Goal: Task Accomplishment & Management: Manage account settings

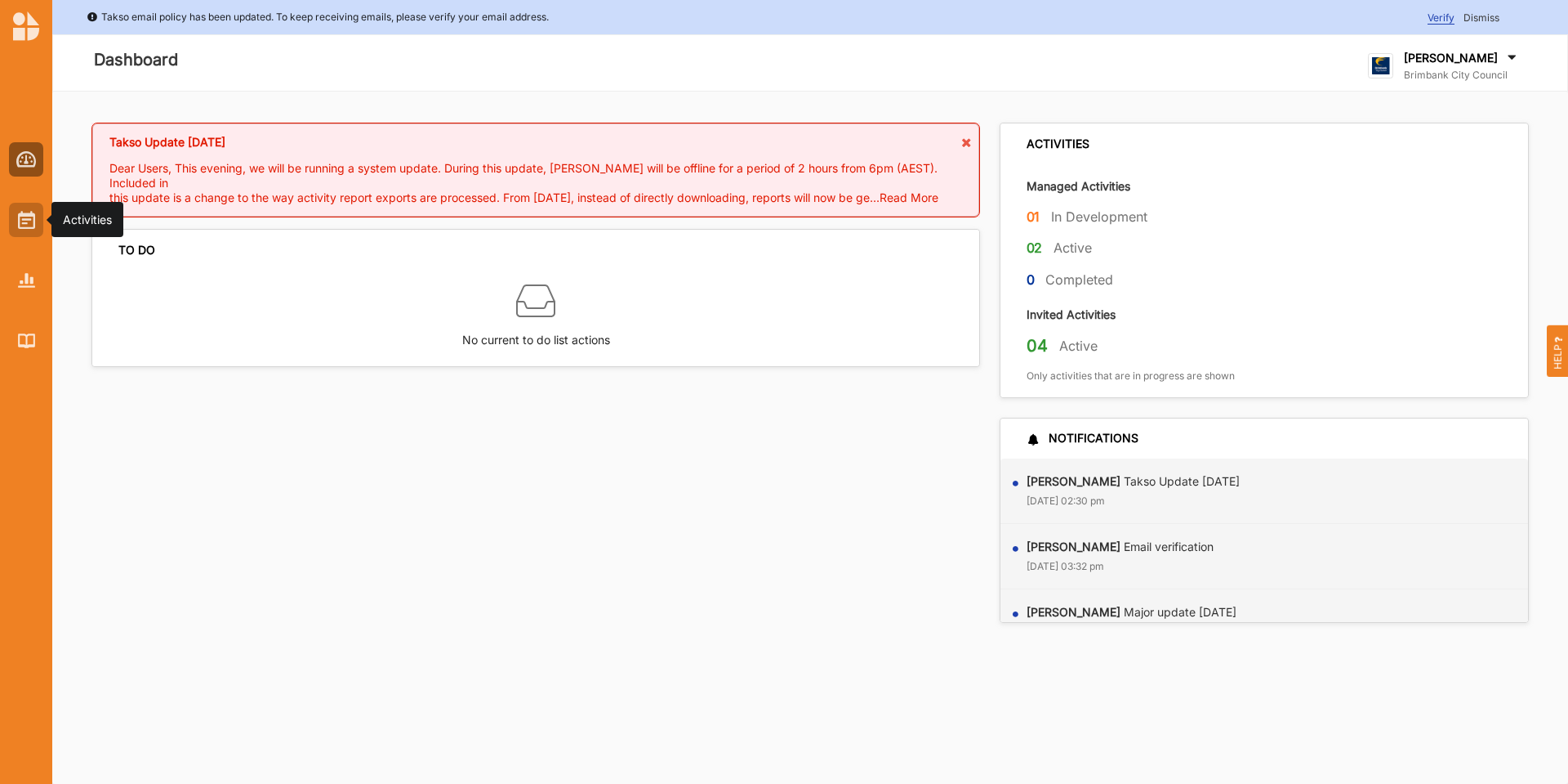
click at [15, 223] on div at bounding box center [26, 220] width 34 height 34
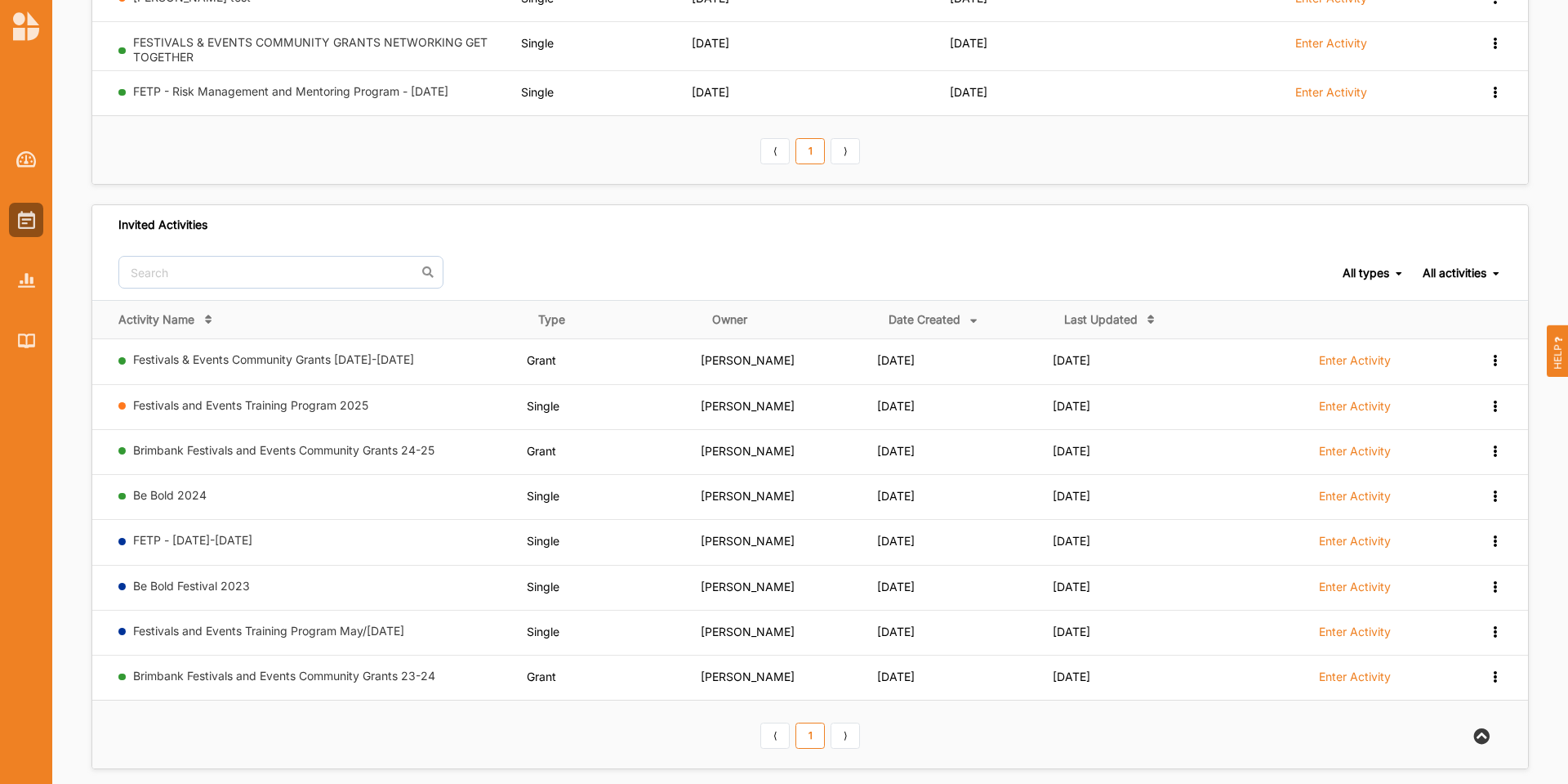
scroll to position [345, 0]
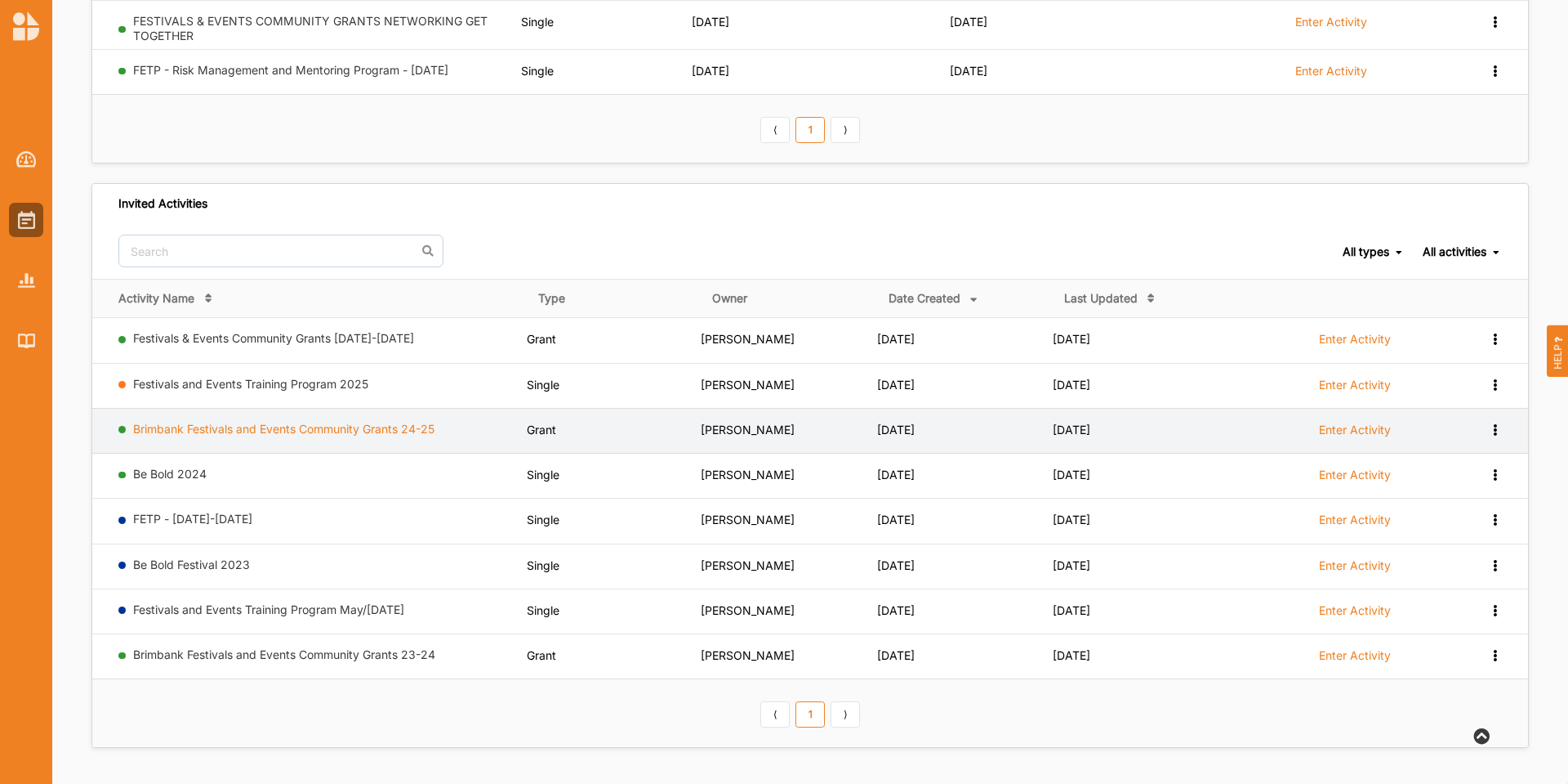
click at [261, 429] on link "Brimbank Festivals and Events Community Grants 24-25" at bounding box center [283, 428] width 301 height 14
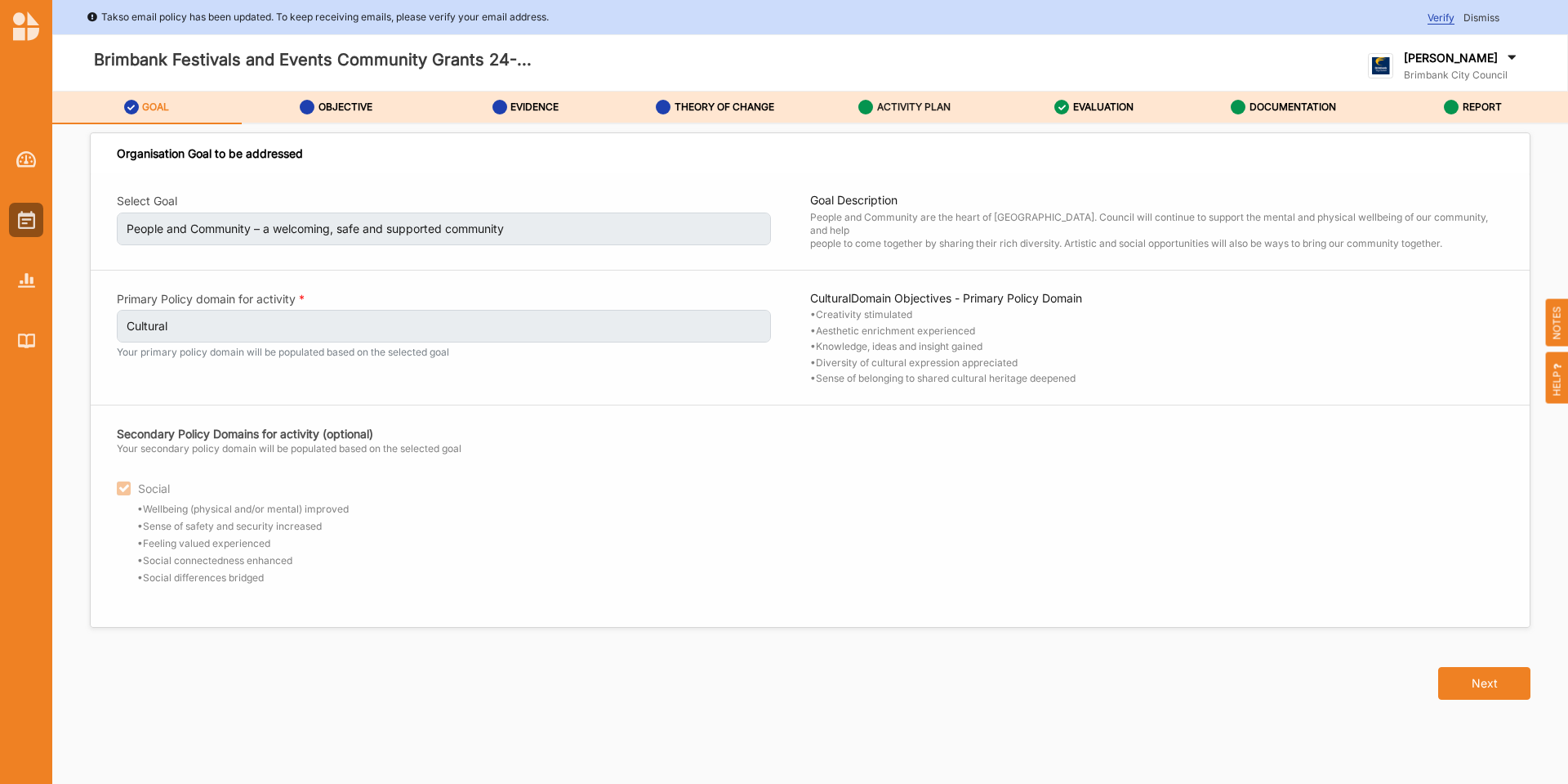
click at [906, 109] on label "ACTIVITY PLAN" at bounding box center [914, 107] width 73 height 13
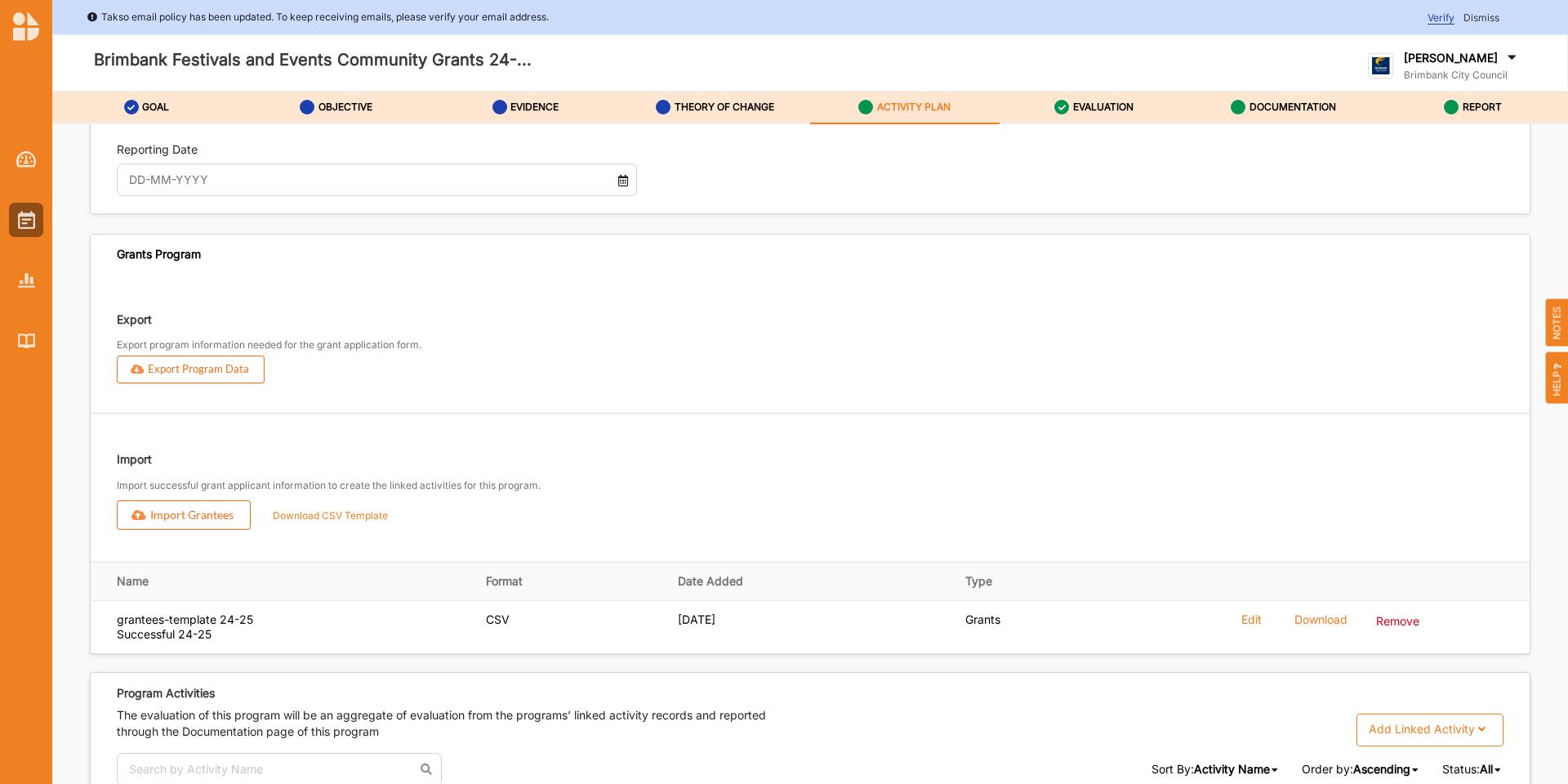
scroll to position [2288, 0]
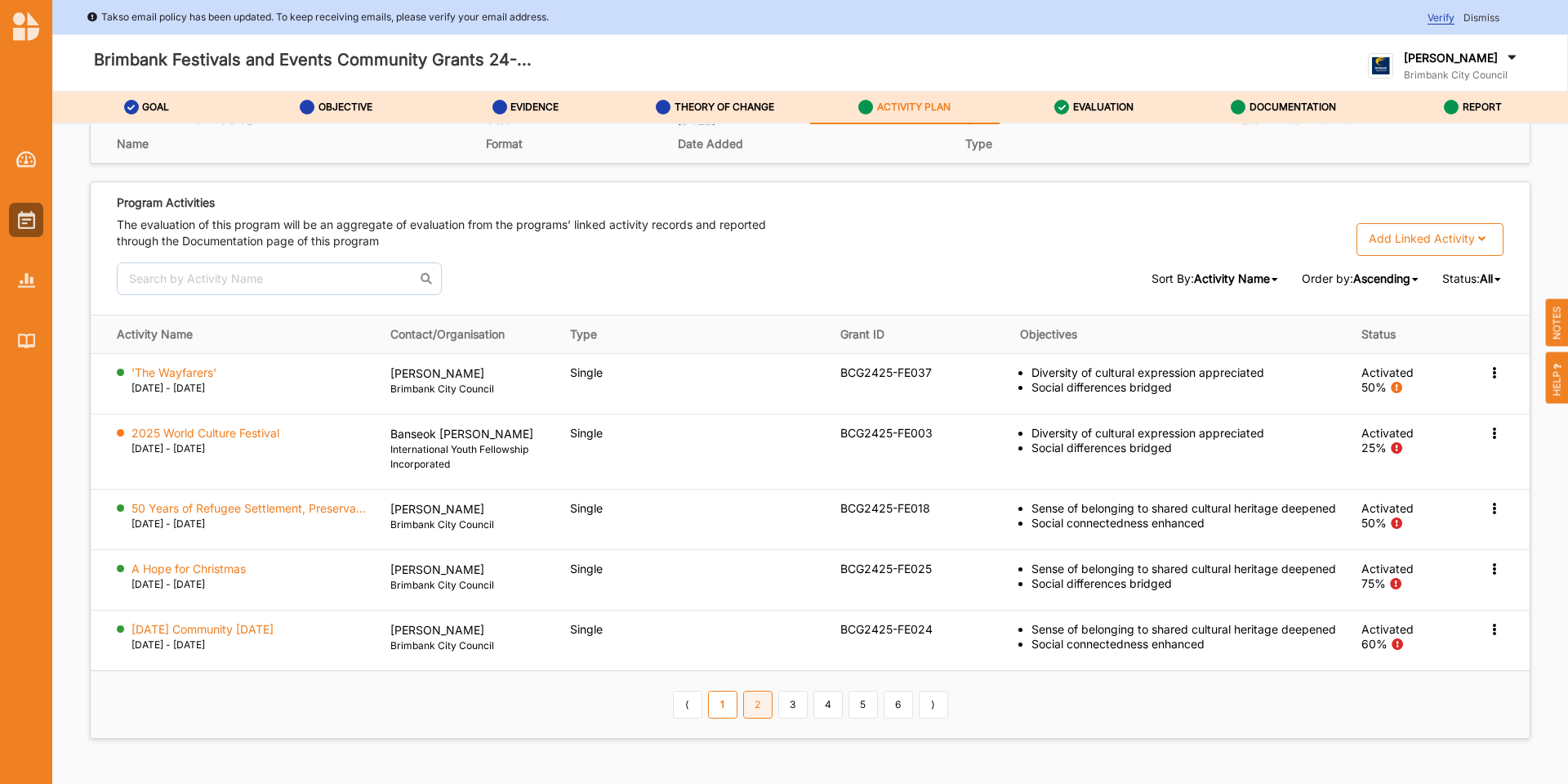
click at [751, 718] on link "2" at bounding box center [757, 704] width 30 height 28
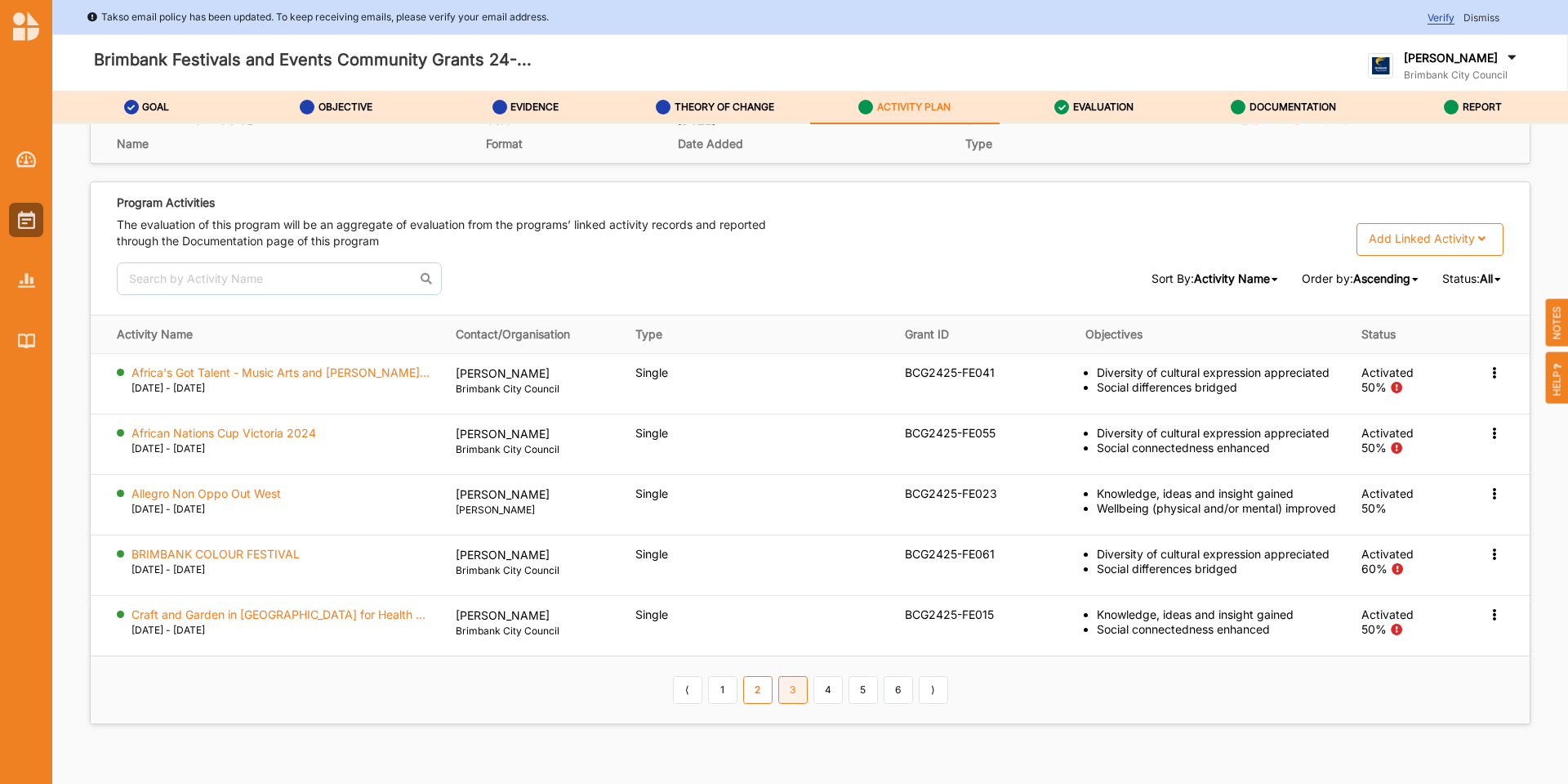
click at [785, 694] on link "3" at bounding box center [793, 689] width 30 height 28
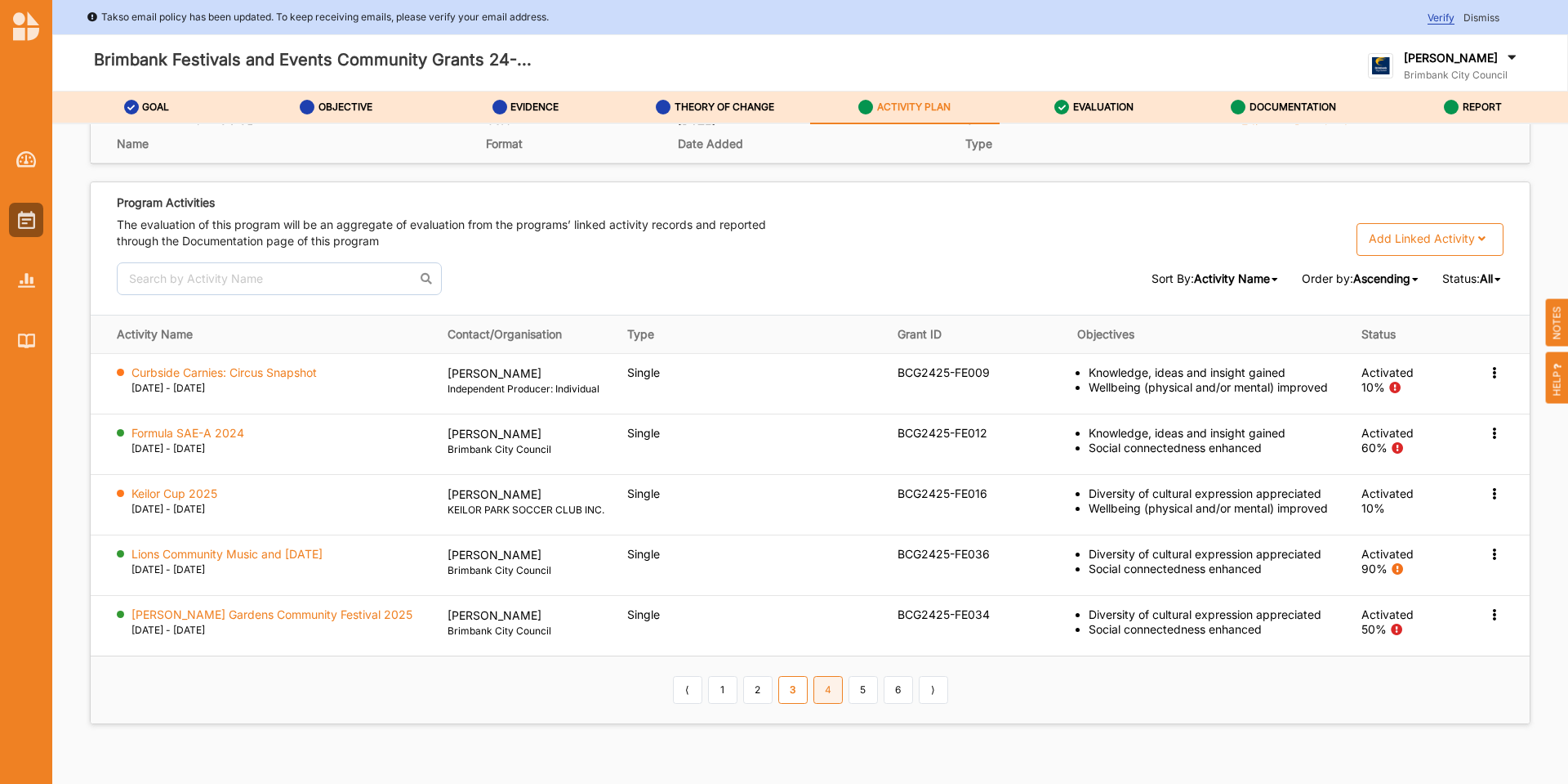
click at [823, 704] on link "4" at bounding box center [828, 689] width 30 height 28
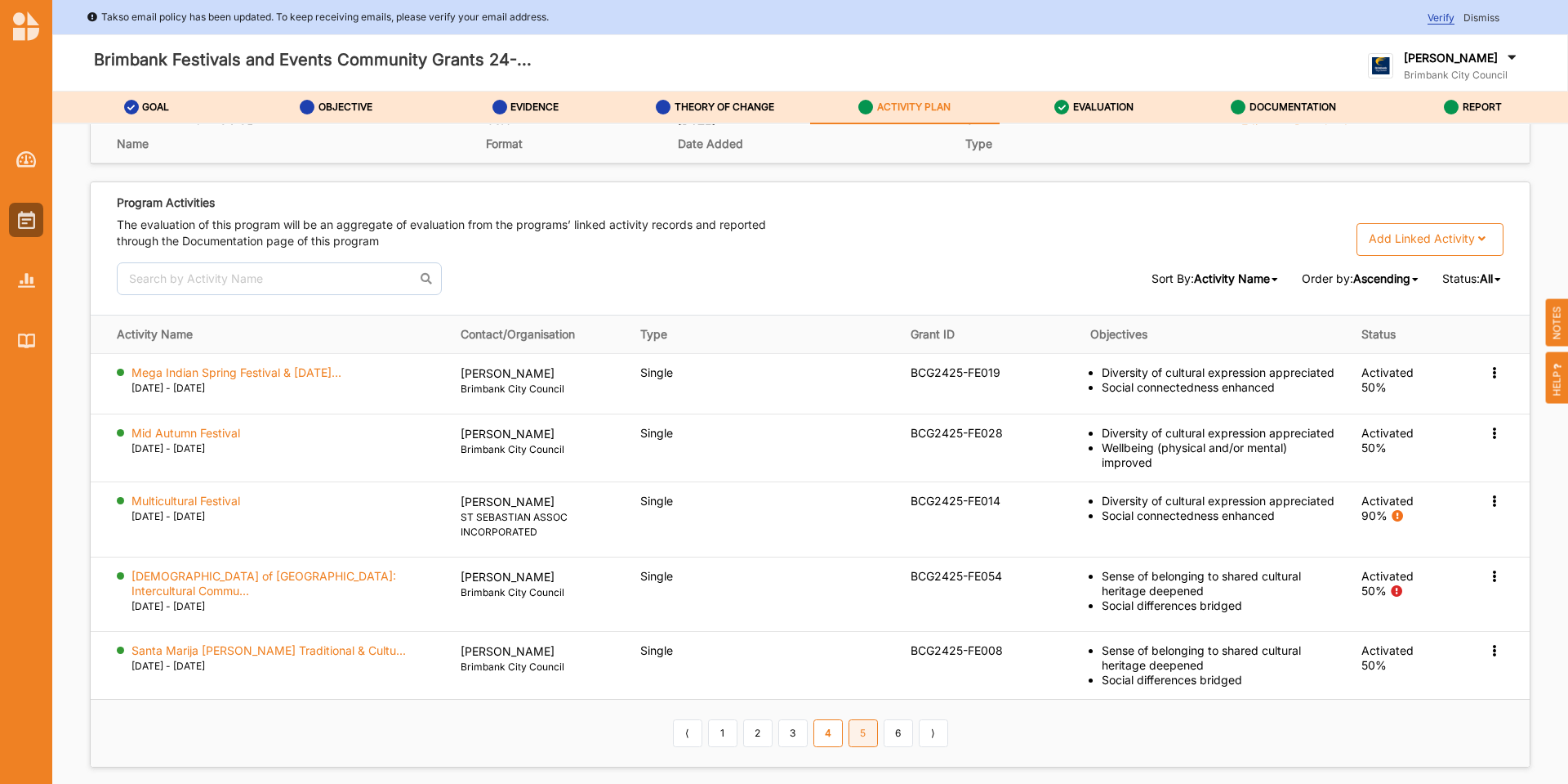
click at [859, 719] on link "5" at bounding box center [863, 732] width 30 height 28
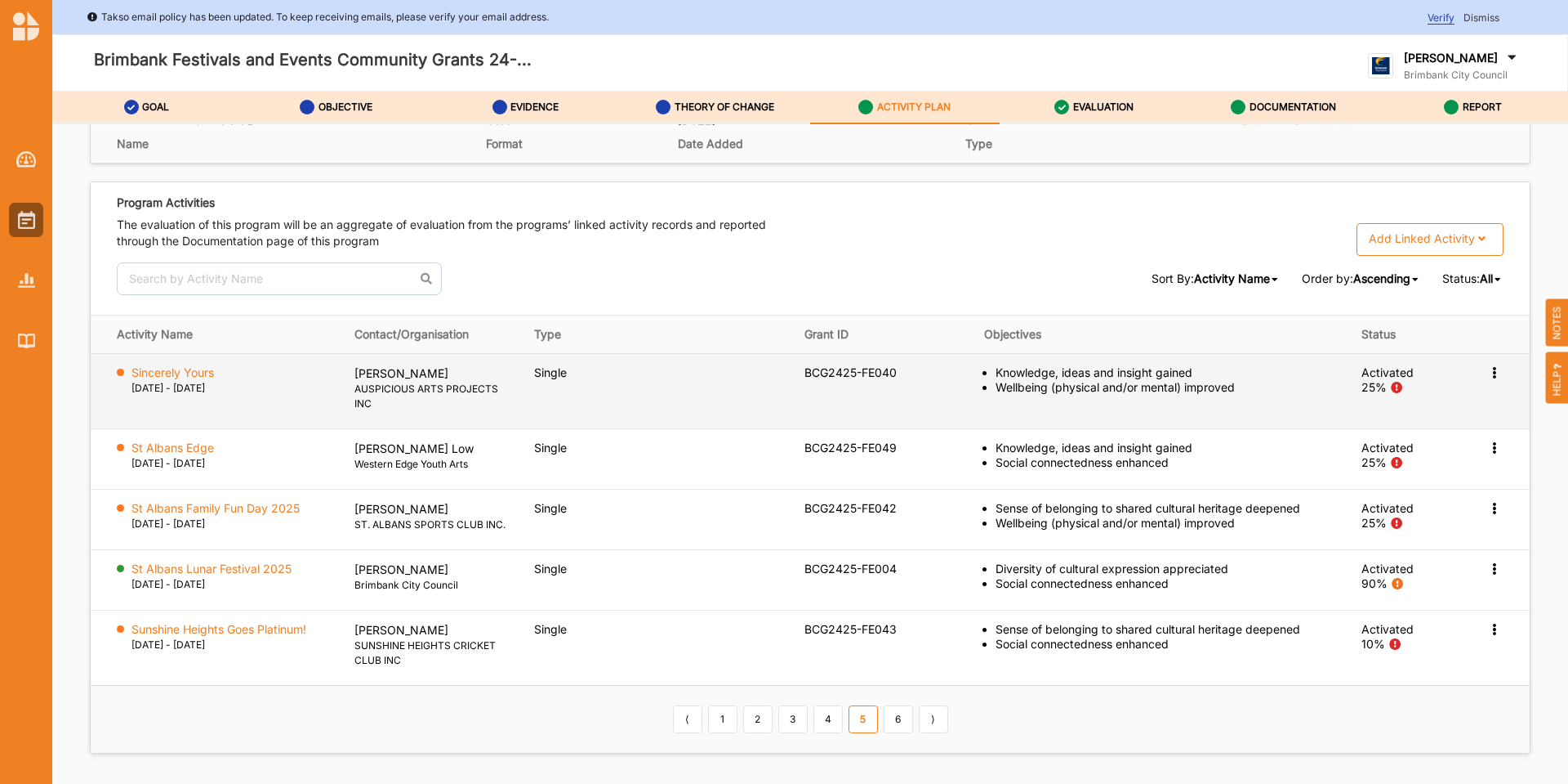
click at [1488, 374] on icon at bounding box center [1494, 371] width 14 height 12
click at [1402, 408] on label "Activation Information" at bounding box center [1398, 401] width 117 height 14
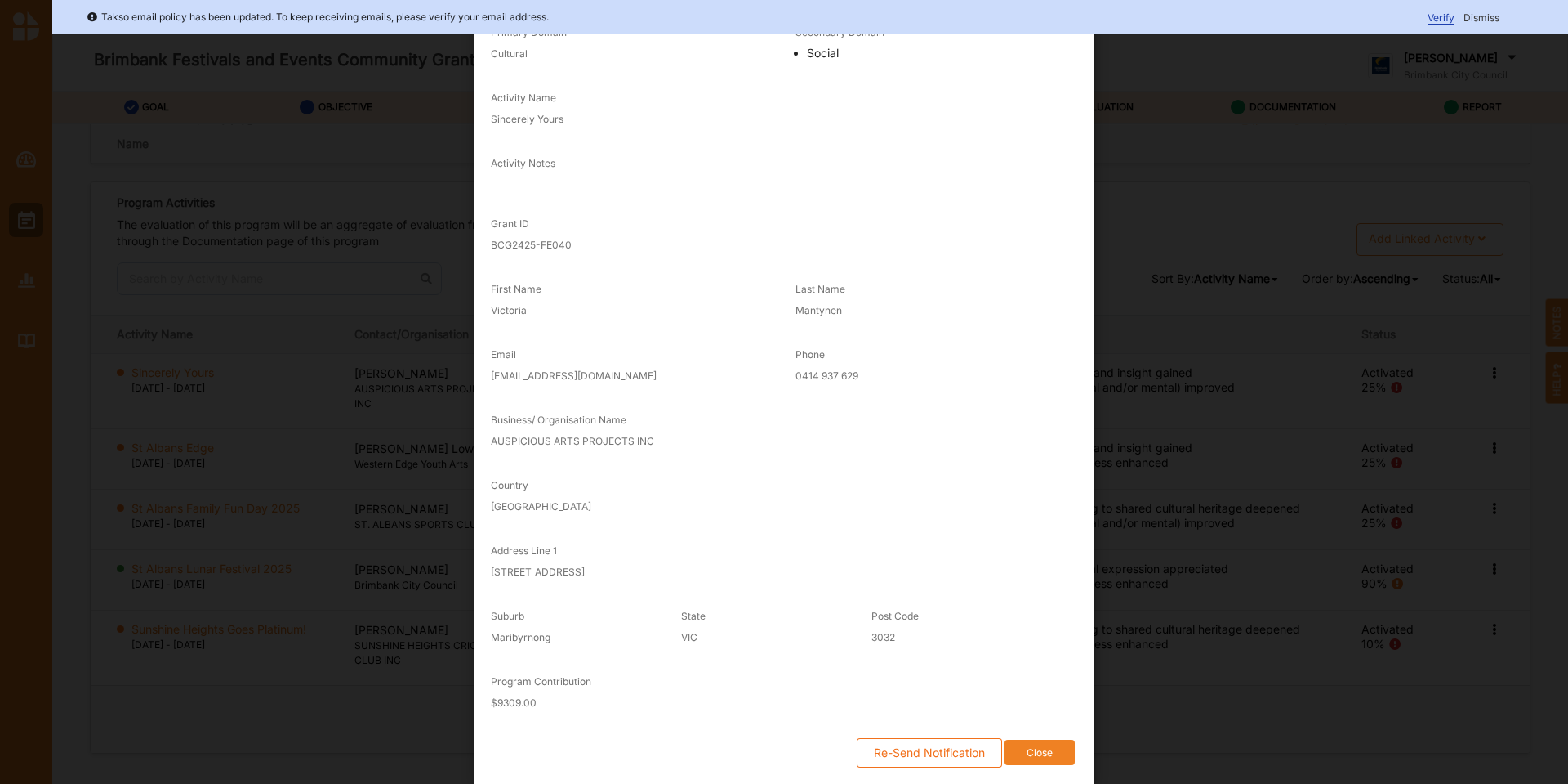
scroll to position [128, 0]
click at [912, 751] on button "Re-Send Notification" at bounding box center [929, 751] width 146 height 30
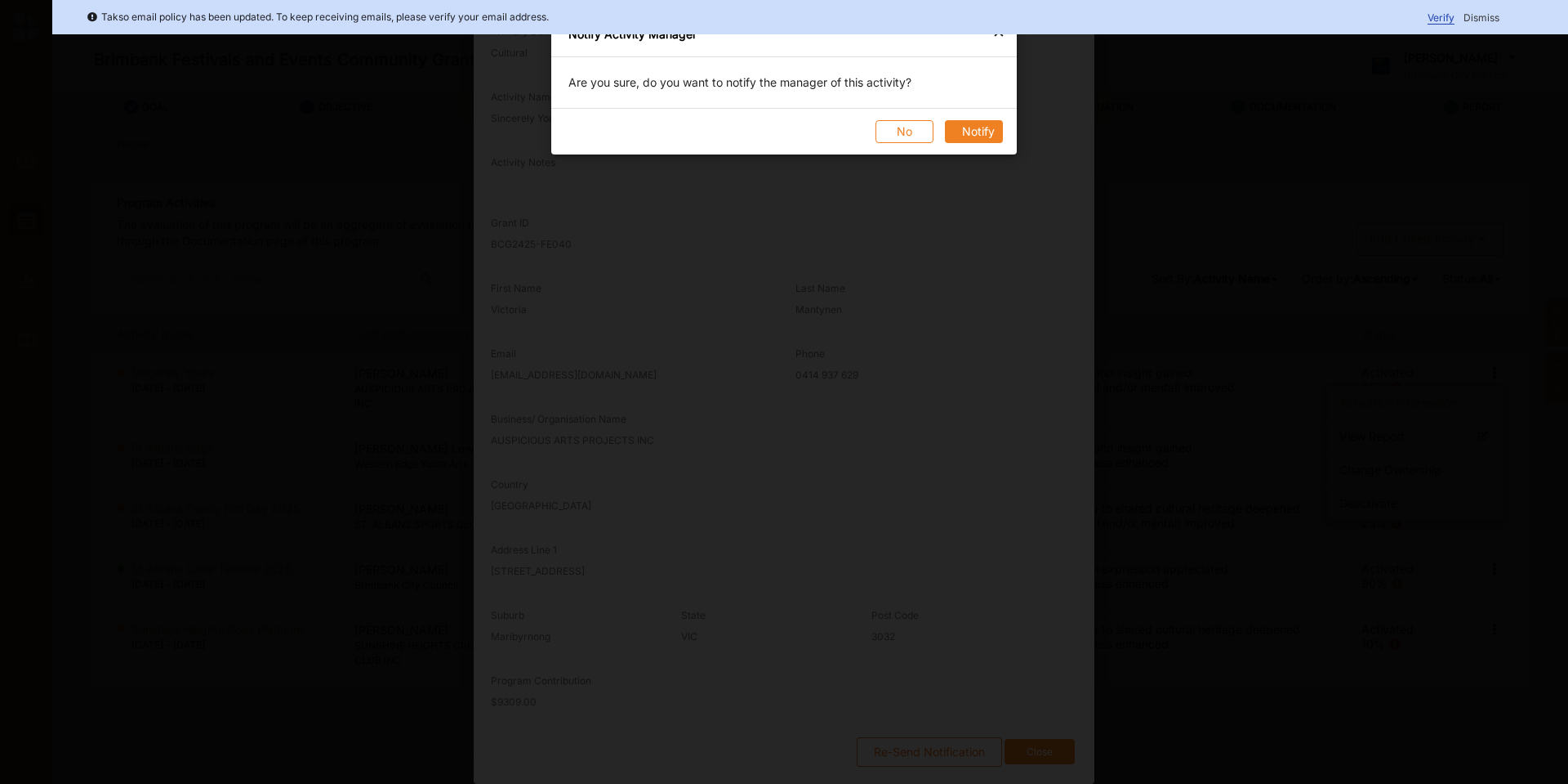
click at [965, 130] on button "Notify" at bounding box center [974, 131] width 58 height 23
